Goal: Entertainment & Leisure: Consume media (video, audio)

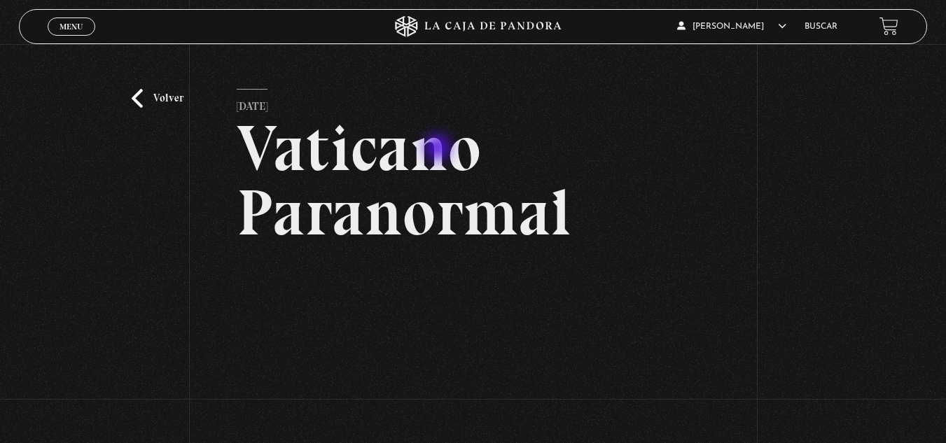
scroll to position [140, 0]
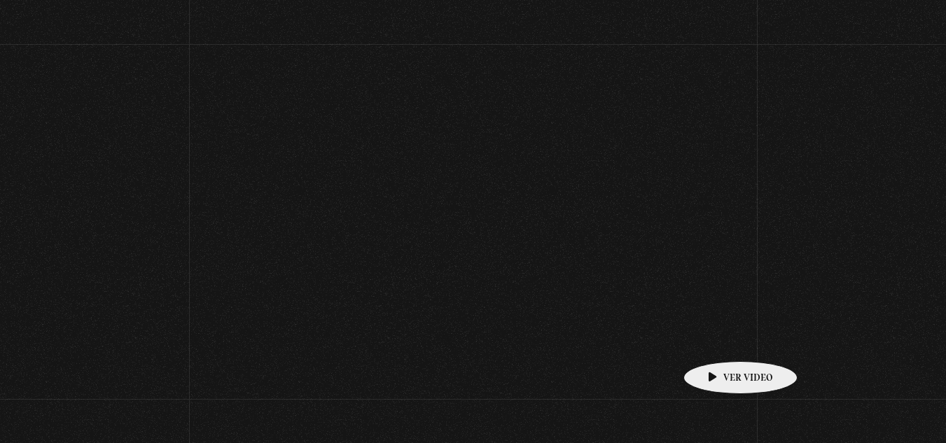
scroll to position [210, 0]
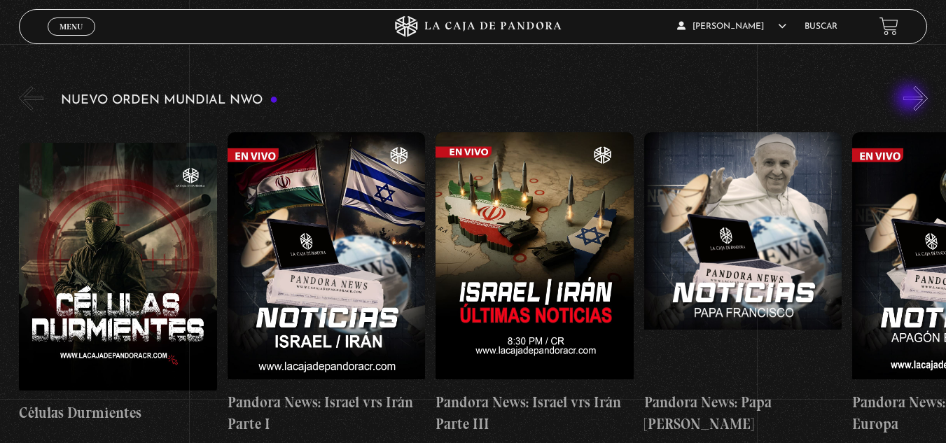
click at [911, 98] on div "Nuevo Orden Mundial NWO 2023" at bounding box center [482, 264] width 927 height 363
click at [919, 102] on button "»" at bounding box center [915, 98] width 25 height 25
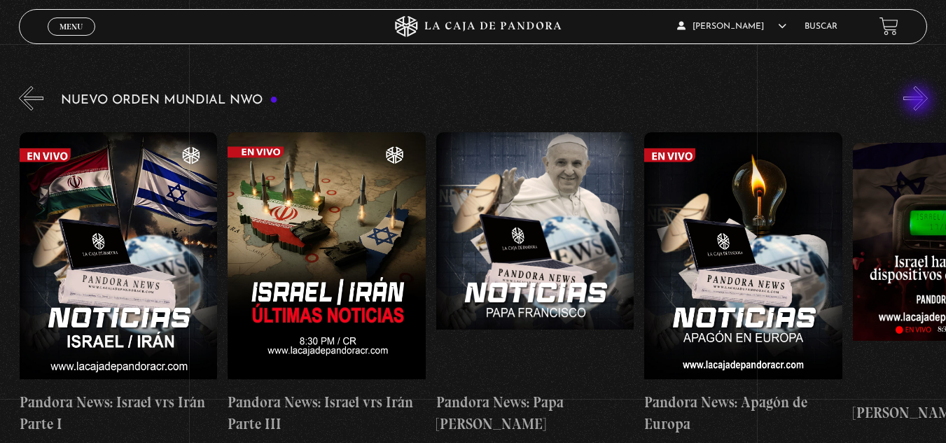
click at [919, 102] on button "»" at bounding box center [915, 98] width 25 height 25
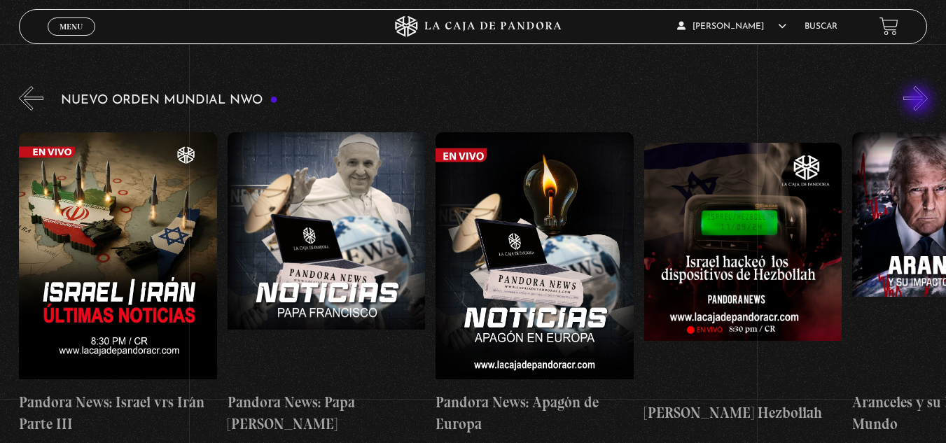
click at [919, 102] on button "»" at bounding box center [915, 98] width 25 height 25
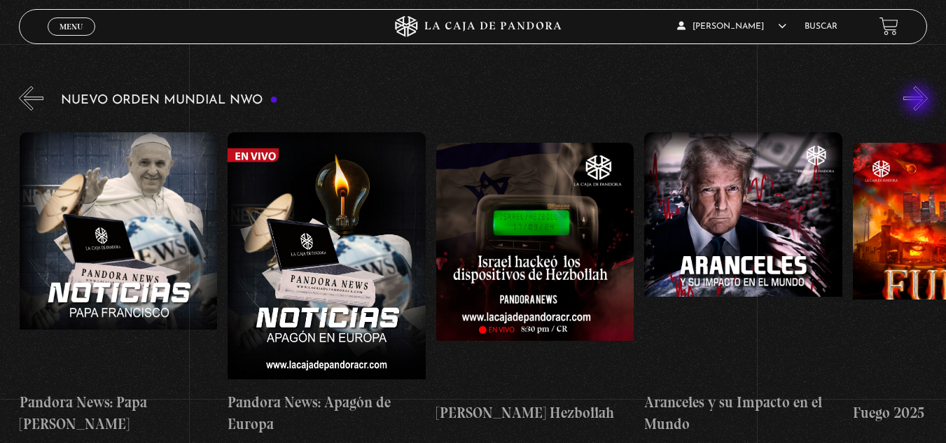
click at [919, 102] on button "»" at bounding box center [915, 98] width 25 height 25
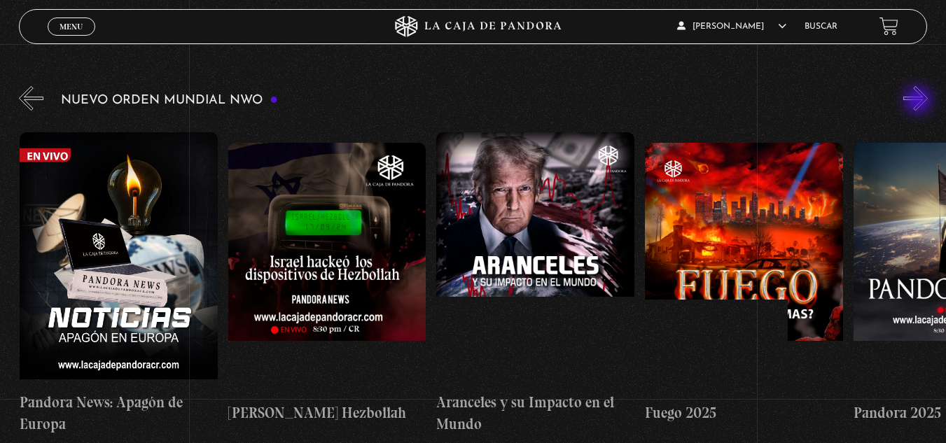
click at [919, 102] on button "»" at bounding box center [915, 98] width 25 height 25
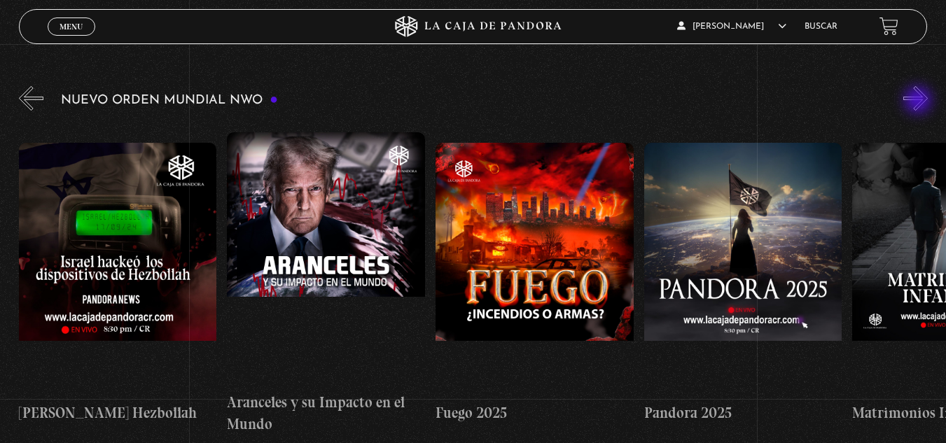
click at [919, 102] on button "»" at bounding box center [915, 98] width 25 height 25
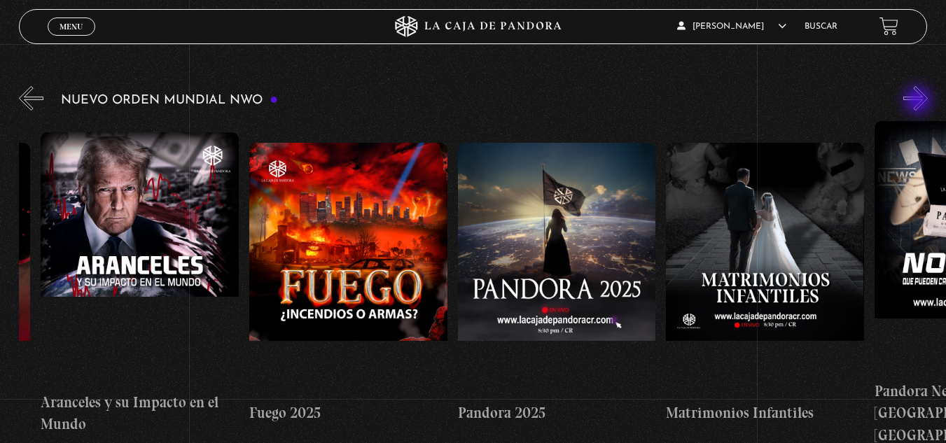
scroll to position [0, 1250]
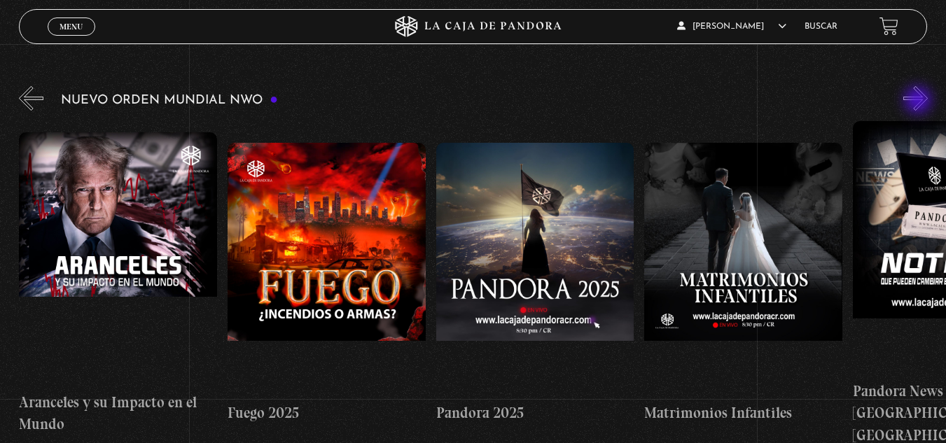
click at [919, 102] on button "»" at bounding box center [915, 98] width 25 height 25
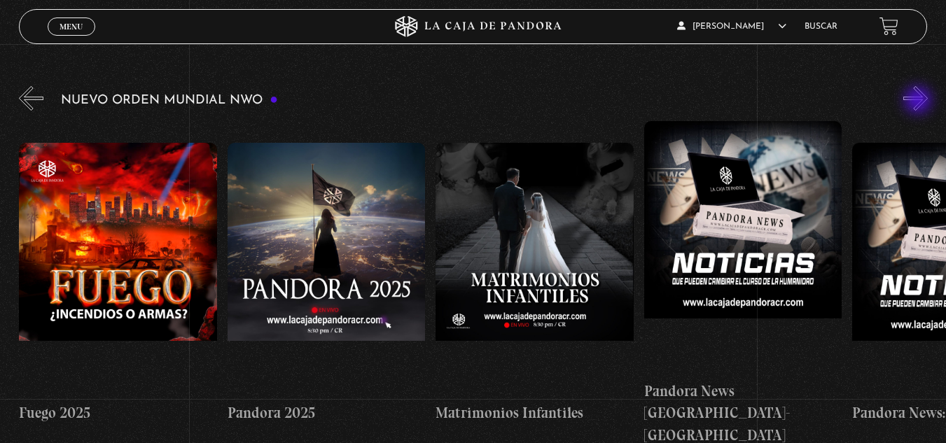
click at [919, 102] on button "»" at bounding box center [915, 98] width 25 height 25
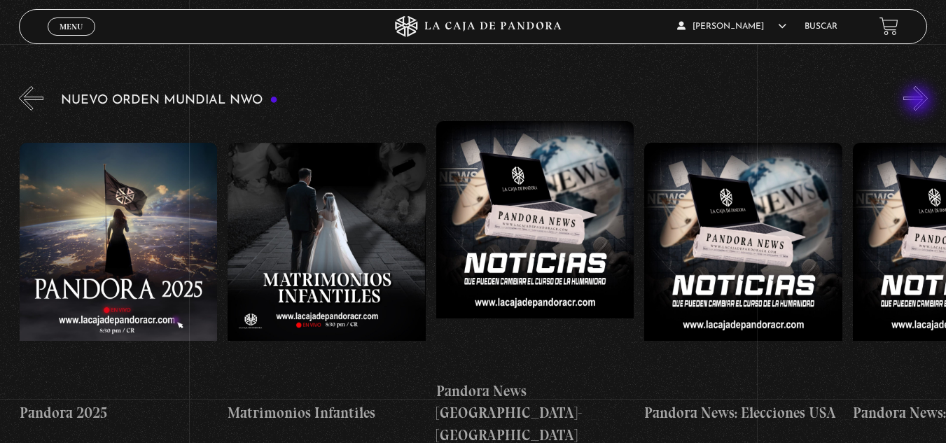
click at [919, 102] on button "»" at bounding box center [915, 98] width 25 height 25
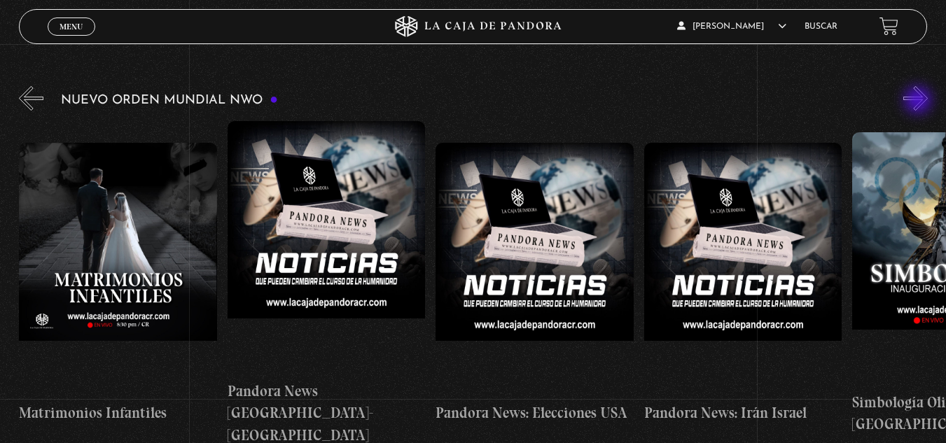
click at [919, 102] on button "»" at bounding box center [915, 98] width 25 height 25
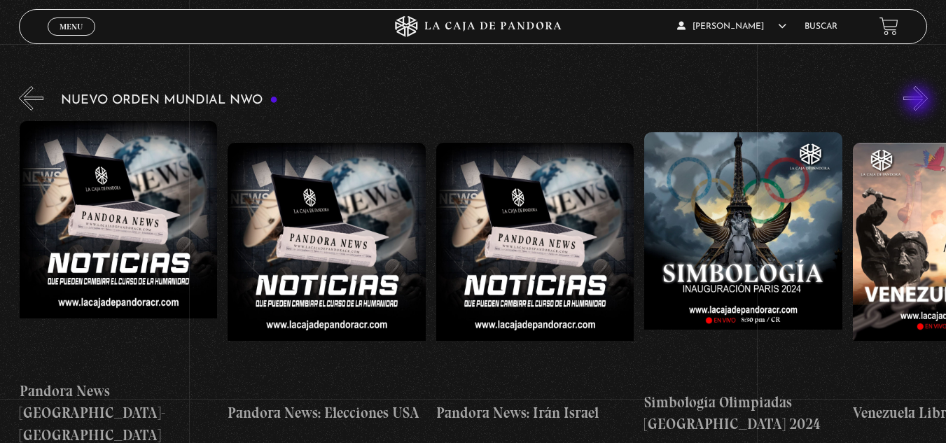
click at [919, 102] on button "»" at bounding box center [915, 98] width 25 height 25
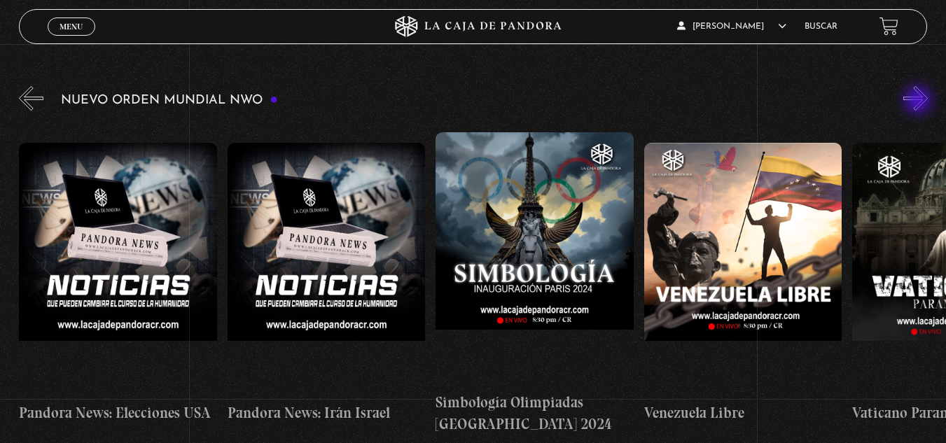
click at [919, 102] on button "»" at bounding box center [915, 98] width 25 height 25
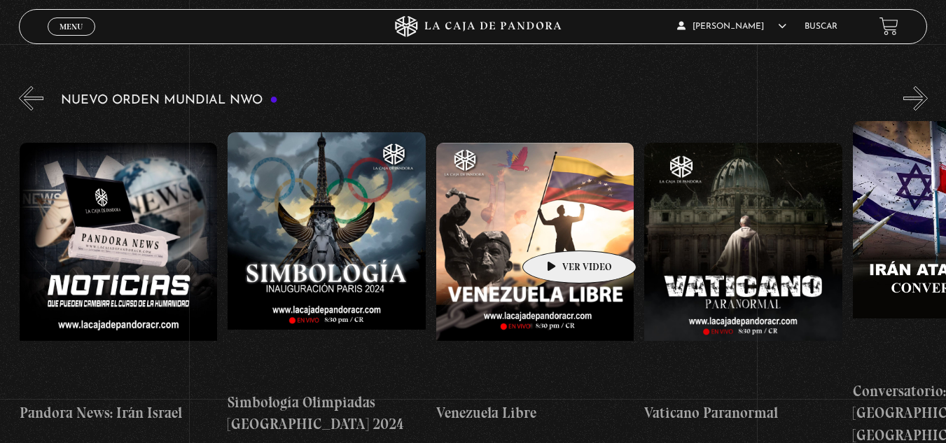
scroll to position [0, 2500]
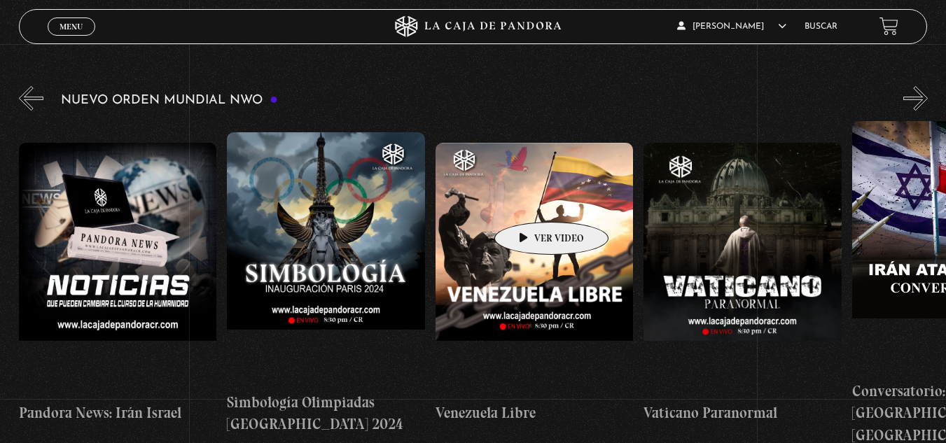
click at [529, 201] on figure at bounding box center [534, 269] width 198 height 252
click at [530, 201] on figure at bounding box center [534, 269] width 198 height 252
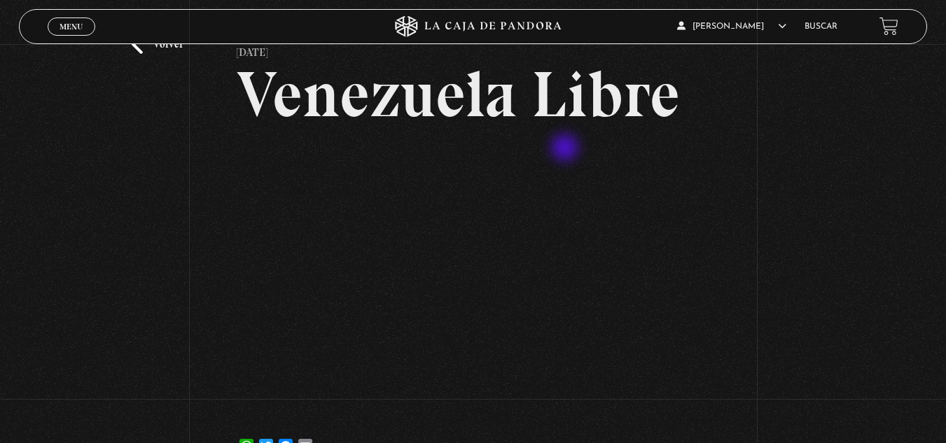
scroll to position [70, 0]
